Goal: Task Accomplishment & Management: Use online tool/utility

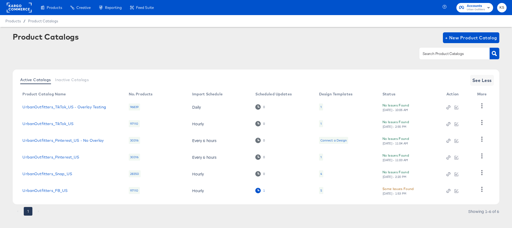
click at [259, 190] on icon at bounding box center [257, 190] width 5 height 5
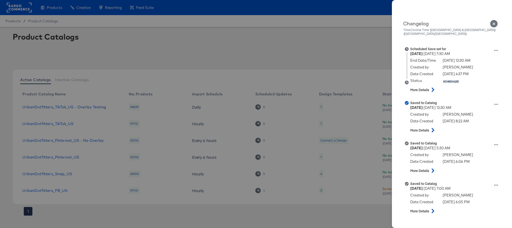
click at [495, 21] on icon "Close" at bounding box center [494, 24] width 8 height 8
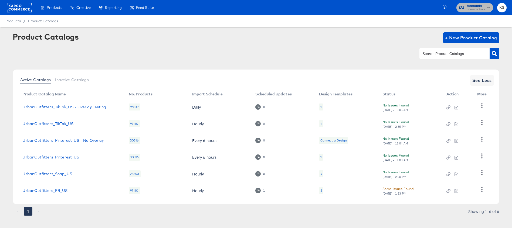
click at [475, 8] on span "Urban Outfitters" at bounding box center [476, 10] width 18 height 4
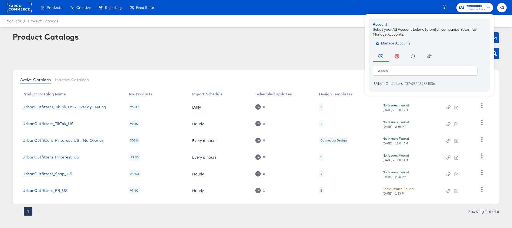
click at [382, 45] on span "Manage Accounts" at bounding box center [394, 43] width 34 height 6
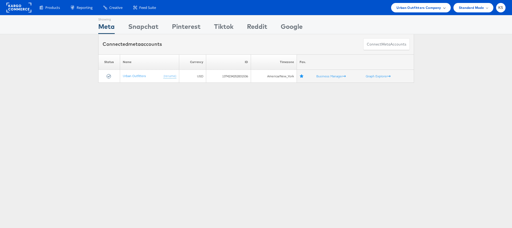
click at [402, 10] on span "Urban Outfitters Company" at bounding box center [419, 8] width 45 height 6
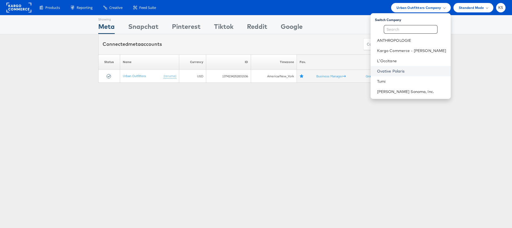
click at [402, 72] on link "Ovative Polaris" at bounding box center [411, 71] width 69 height 5
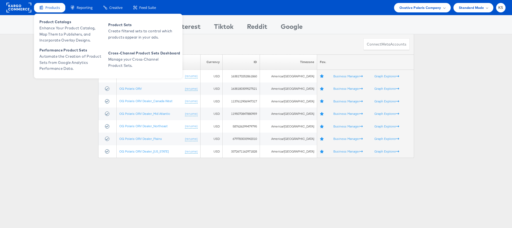
click at [51, 6] on span "Products" at bounding box center [52, 7] width 15 height 5
click at [58, 28] on span "Enhance Your Product Catalog, Map Them to Publishers, and Incorporate Overlay D…" at bounding box center [71, 34] width 65 height 18
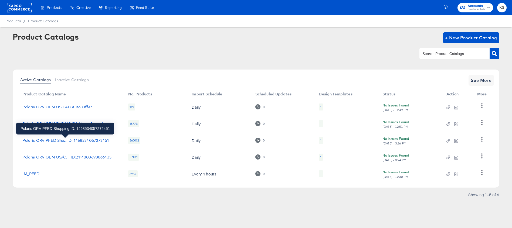
click at [75, 138] on div "Polaris ORV PFED Sho...ID: 1468534057272451" at bounding box center [65, 140] width 86 height 4
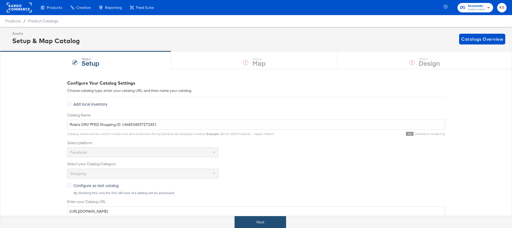
click at [258, 224] on button "Next" at bounding box center [261, 222] width 52 height 12
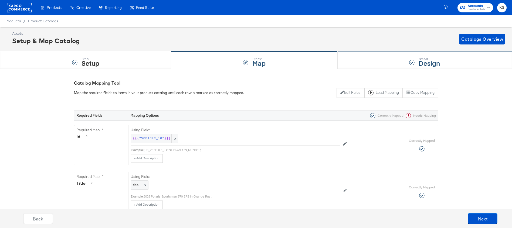
click at [375, 63] on div "Step: 3 Design" at bounding box center [425, 61] width 174 height 18
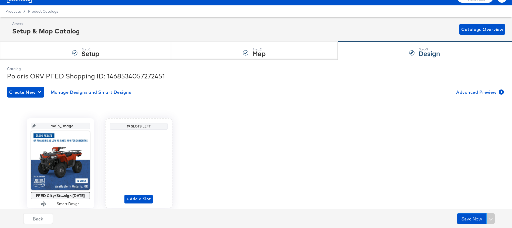
scroll to position [13, 0]
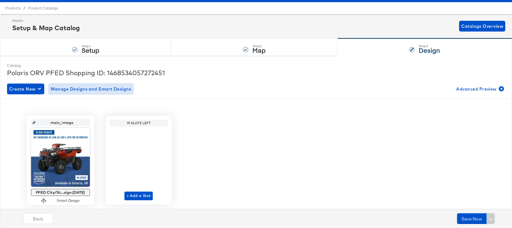
click at [98, 93] on button "Manage Designs and Smart Designs" at bounding box center [91, 89] width 85 height 11
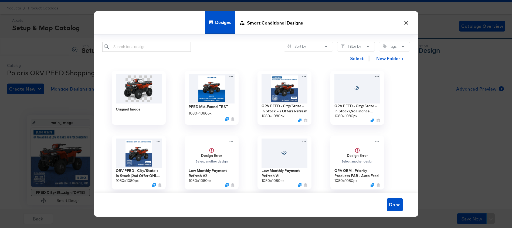
click at [255, 25] on span "Smart Conditional Designs" at bounding box center [275, 23] width 56 height 24
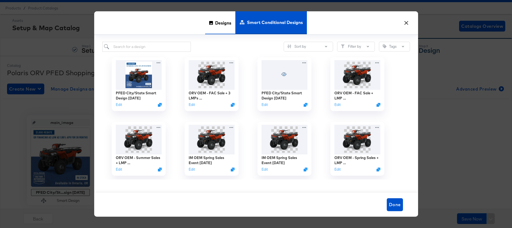
click at [213, 22] on div "Designs" at bounding box center [220, 22] width 30 height 23
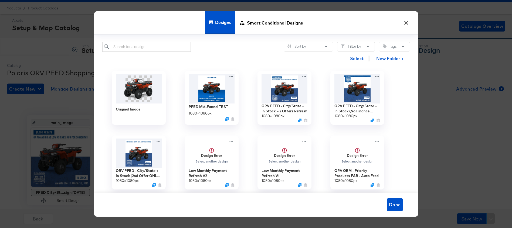
click at [405, 24] on button "×" at bounding box center [407, 22] width 10 height 10
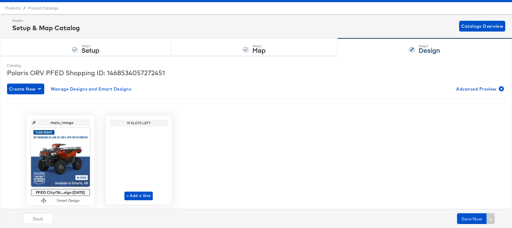
scroll to position [16, 0]
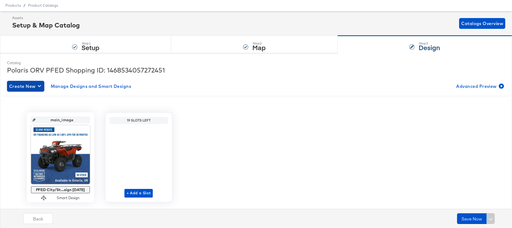
click at [22, 87] on span "Create New" at bounding box center [25, 87] width 33 height 8
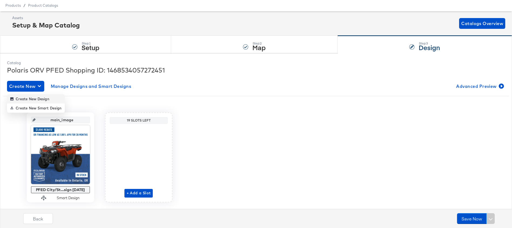
click at [39, 100] on div "Create New Design" at bounding box center [29, 99] width 39 height 4
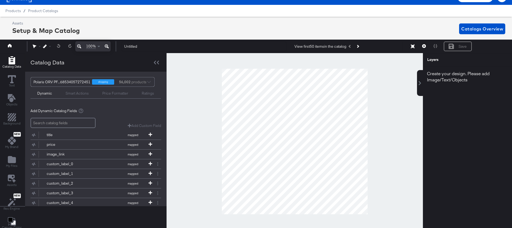
scroll to position [12, 0]
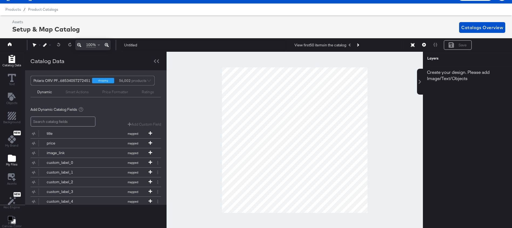
click at [11, 160] on icon "Add Files" at bounding box center [12, 158] width 8 height 7
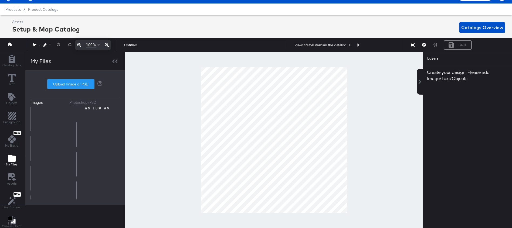
scroll to position [543, 0]
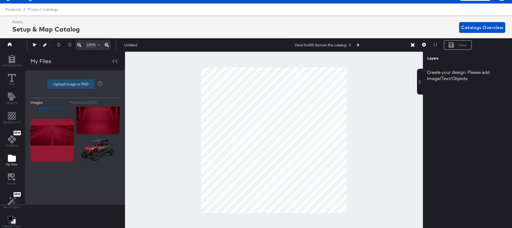
click at [80, 86] on label "Upload Image or PSD" at bounding box center [71, 84] width 47 height 9
click at [75, 84] on input "Upload Image or PSD" at bounding box center [75, 84] width 0 height 0
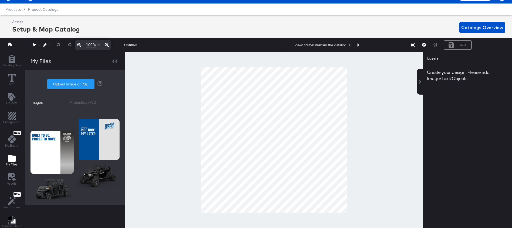
click at [76, 78] on div "Images Photoshop (PSD) Upload Image or PSD" at bounding box center [75, 138] width 89 height 124
click at [73, 84] on label "Upload Image or PSD" at bounding box center [71, 84] width 47 height 9
click at [75, 84] on input "Upload Image or PSD" at bounding box center [75, 84] width 0 height 0
type input "C:\fakepath\Kargo Commerce Polaris - Ovative .png"
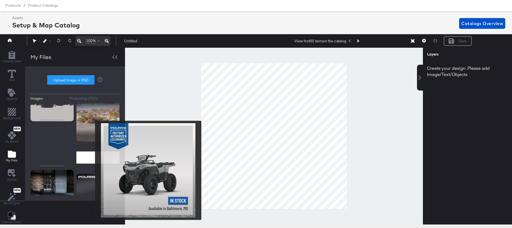
scroll to position [0, 0]
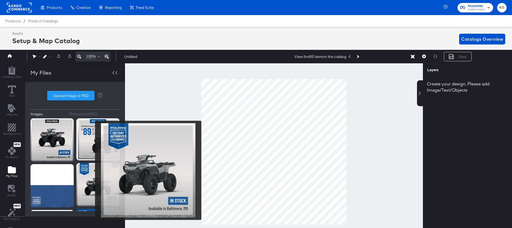
click at [92, 171] on img at bounding box center [97, 184] width 43 height 43
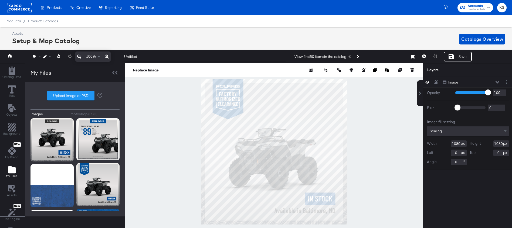
click at [377, 111] on div at bounding box center [274, 151] width 298 height 177
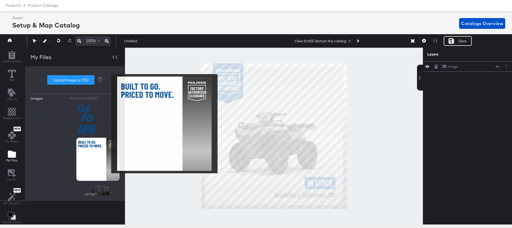
scroll to position [392, 0]
